Goal: Navigation & Orientation: Find specific page/section

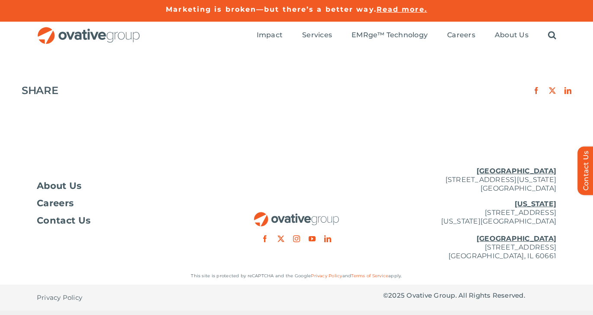
click at [70, 37] on img "OG_Full_horizontal_RGB" at bounding box center [89, 36] width 104 height 18
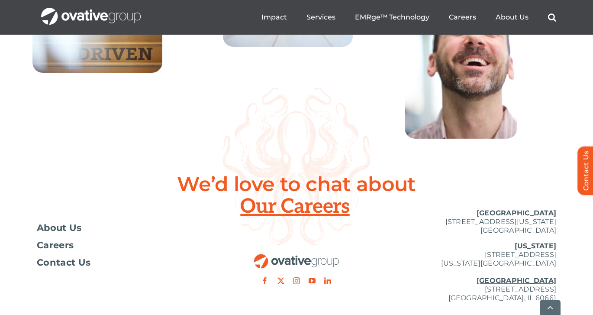
scroll to position [3226, 0]
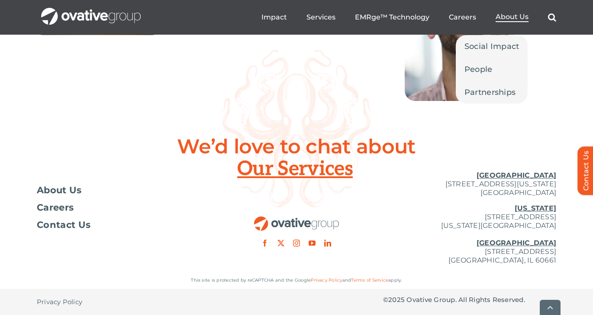
click at [509, 18] on span "About Us" at bounding box center [512, 17] width 33 height 9
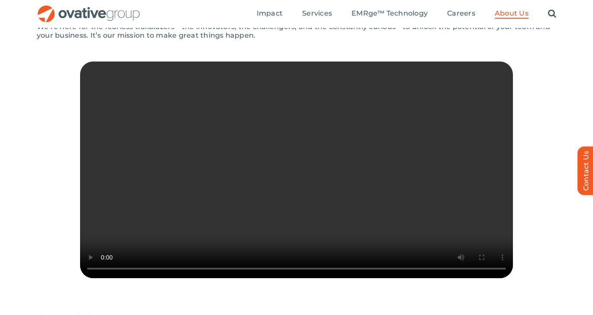
scroll to position [206, 0]
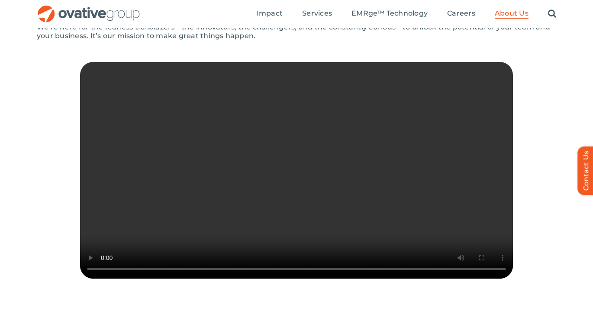
click at [342, 196] on video "Sorry, your browser doesn't support embedded videos." at bounding box center [296, 170] width 433 height 216
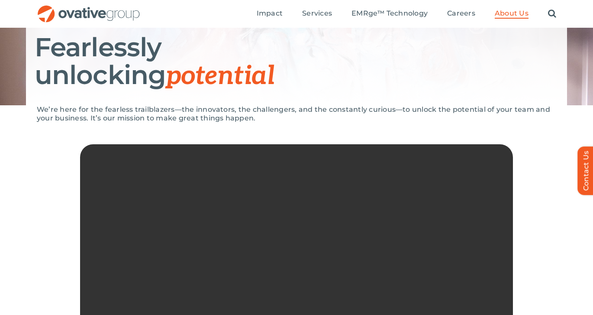
scroll to position [0, 0]
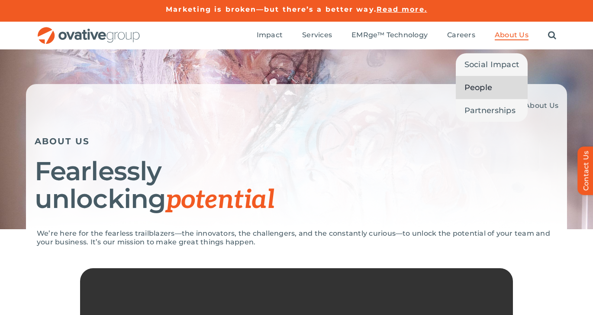
click at [485, 91] on span "People" at bounding box center [479, 87] width 28 height 12
